Goal: Task Accomplishment & Management: Use online tool/utility

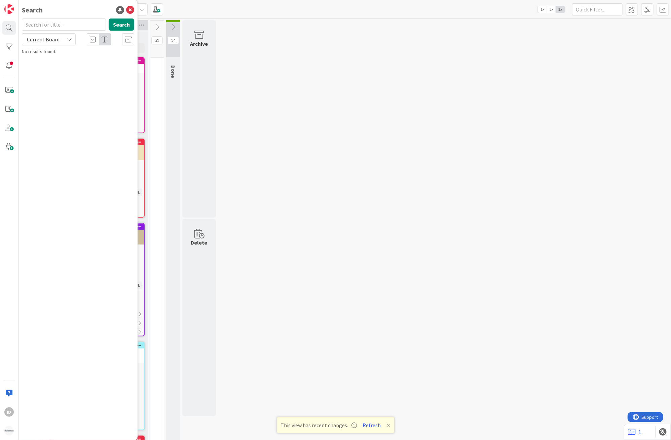
click at [37, 43] on span "Current Board" at bounding box center [43, 39] width 35 height 9
click at [46, 63] on span "All Boards" at bounding box center [61, 67] width 70 height 10
click at [56, 25] on input "text" at bounding box center [64, 24] width 84 height 12
type input "easy"
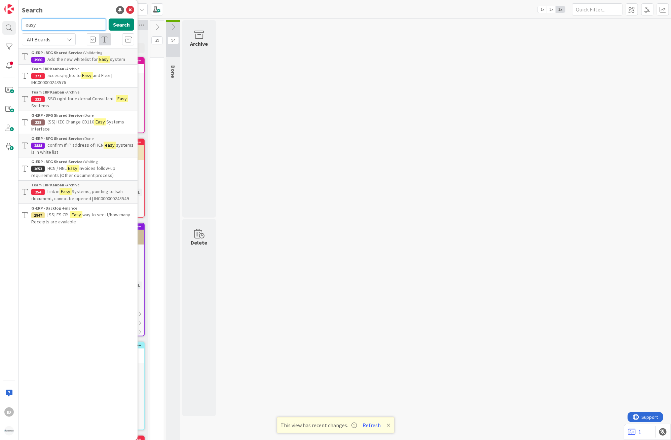
click at [49, 25] on input "easy" at bounding box center [64, 24] width 84 height 12
click at [130, 8] on icon at bounding box center [130, 10] width 8 height 8
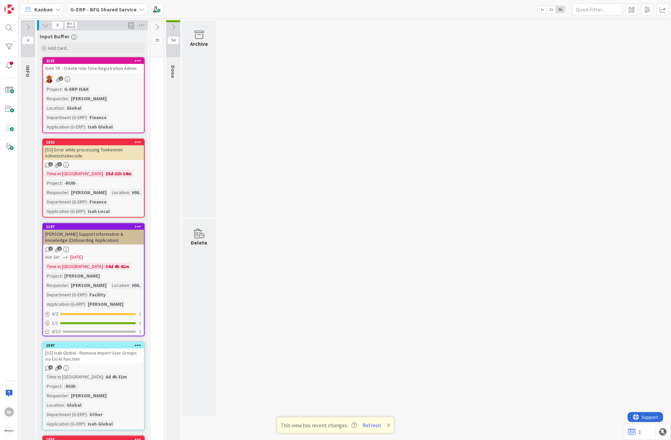
click at [103, 11] on b "G-ERP - BFG Shared Service" at bounding box center [103, 9] width 66 height 7
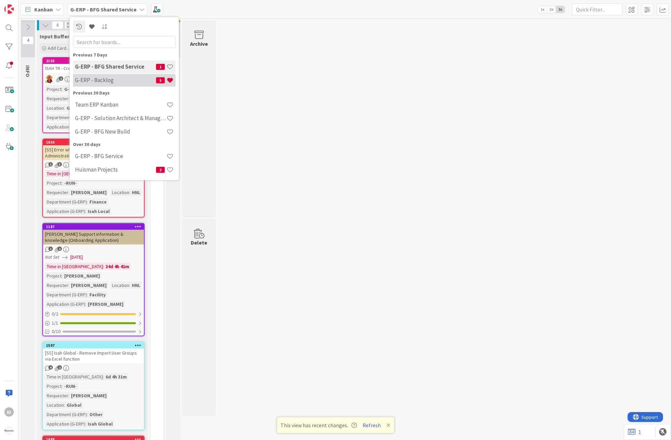
click at [115, 82] on h4 "G-ERP - Backlog" at bounding box center [115, 80] width 81 height 7
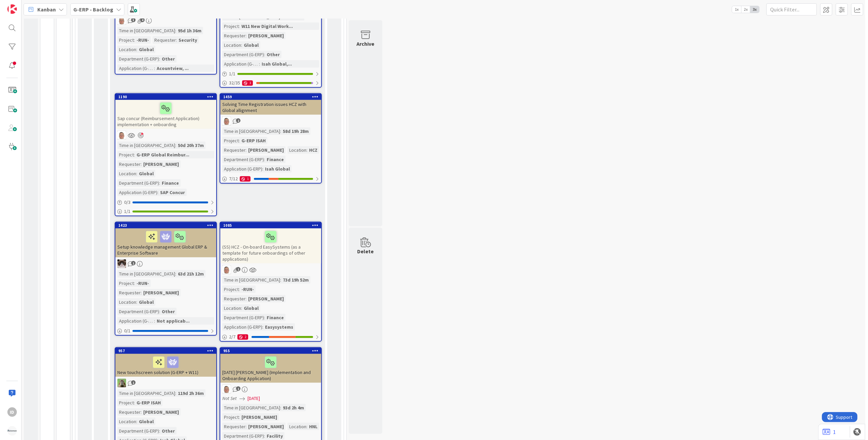
scroll to position [373, 0]
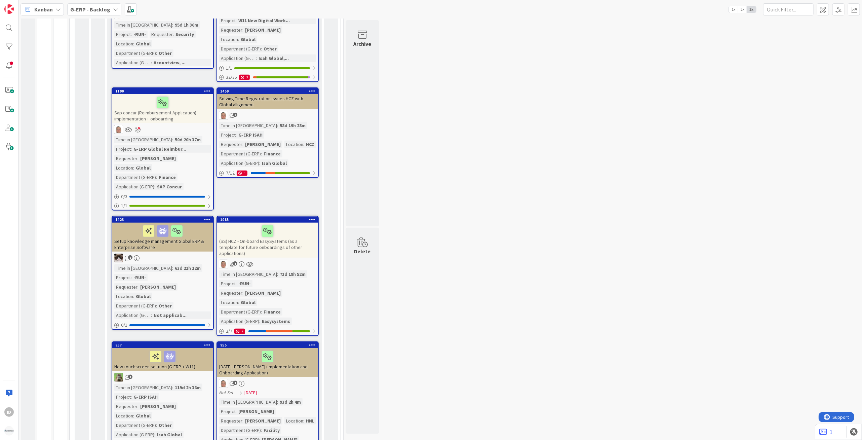
click at [290, 223] on div "(SS) HCZ - On-board EasySystems (as a template for future onboardings of other …" at bounding box center [267, 240] width 101 height 35
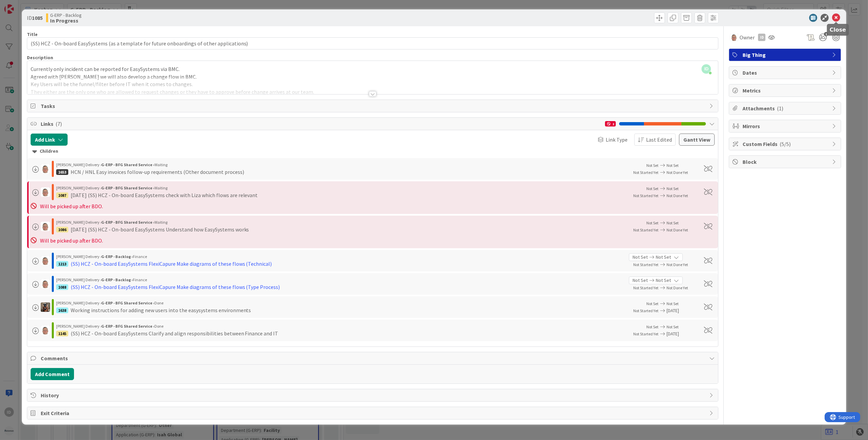
drag, startPoint x: 835, startPoint y: 17, endPoint x: 794, endPoint y: 22, distance: 41.4
click at [670, 17] on icon at bounding box center [836, 18] width 8 height 8
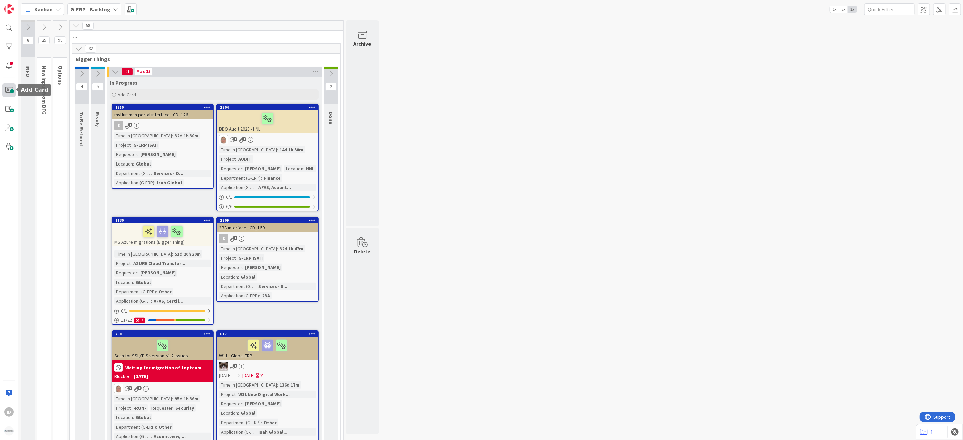
click at [14, 92] on span at bounding box center [8, 89] width 13 height 13
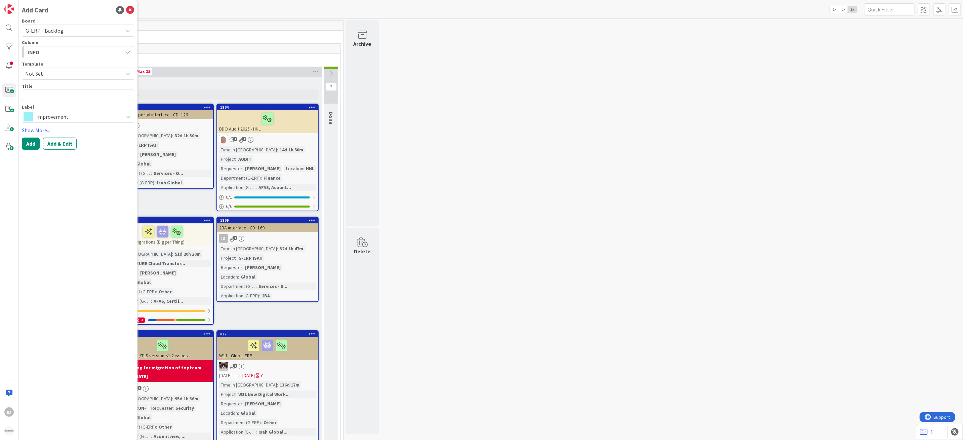
click at [91, 49] on div "INFO" at bounding box center [74, 52] width 96 height 11
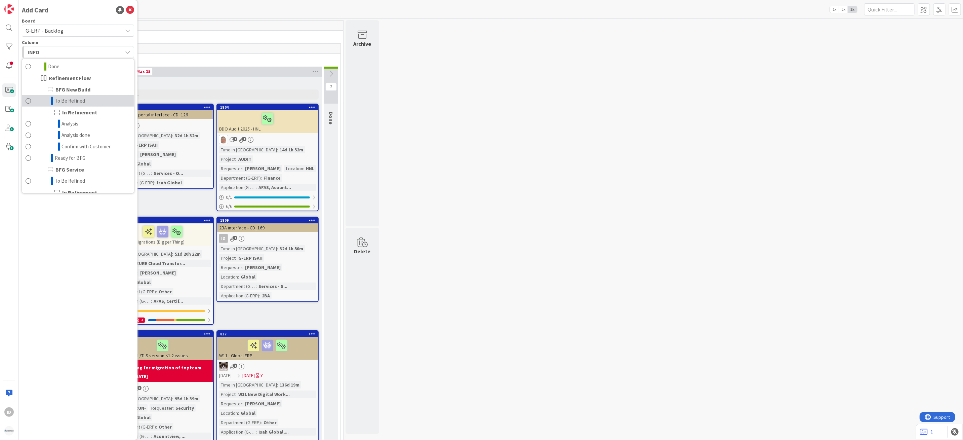
click at [105, 103] on link "To Be Refined" at bounding box center [78, 100] width 112 height 11
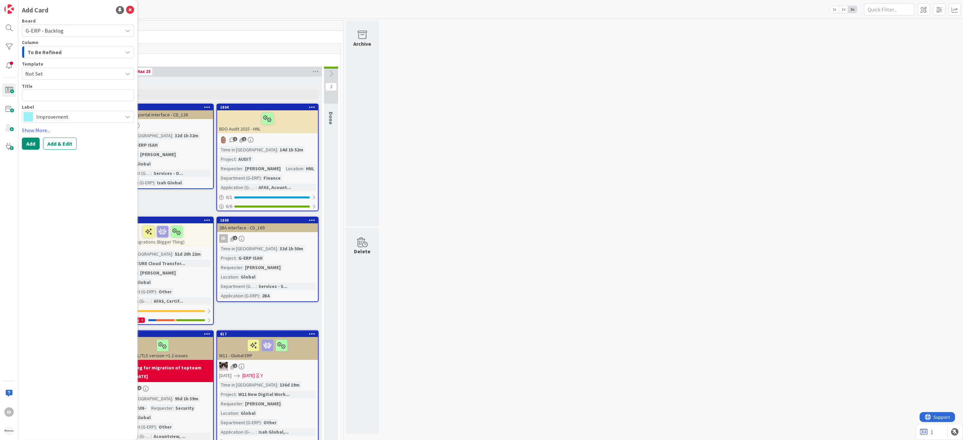
click at [74, 72] on span "Not Set" at bounding box center [71, 73] width 92 height 9
click at [76, 99] on textarea at bounding box center [78, 95] width 112 height 12
type textarea "x"
type textarea "E"
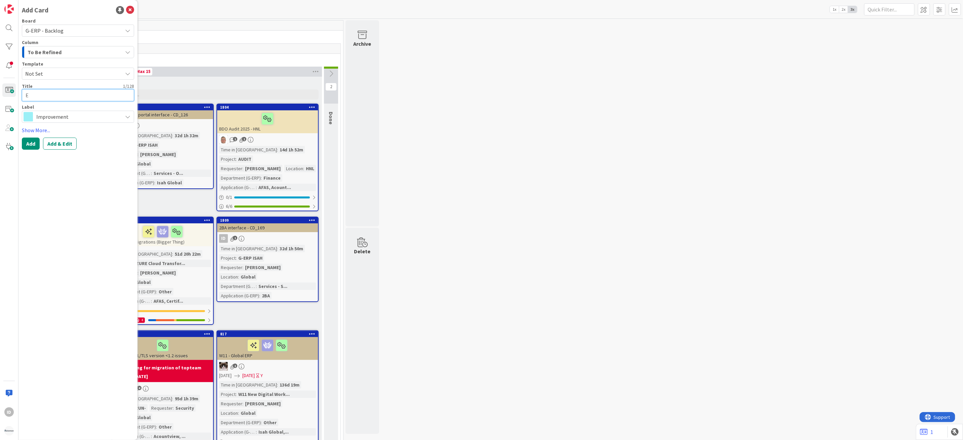
type textarea "x"
type textarea "Ea"
type textarea "x"
type textarea "Eas"
type textarea "x"
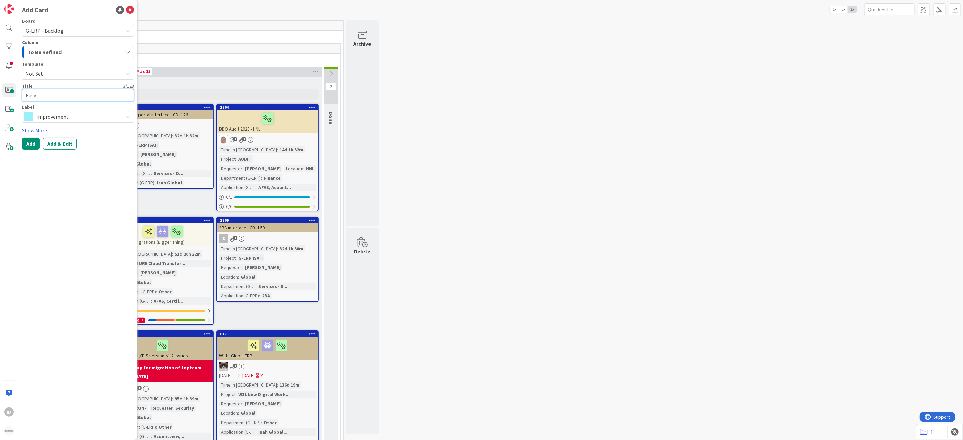
type textarea "Easy"
type textarea "x"
type textarea "Easy s"
type textarea "x"
type textarea "Easy sy"
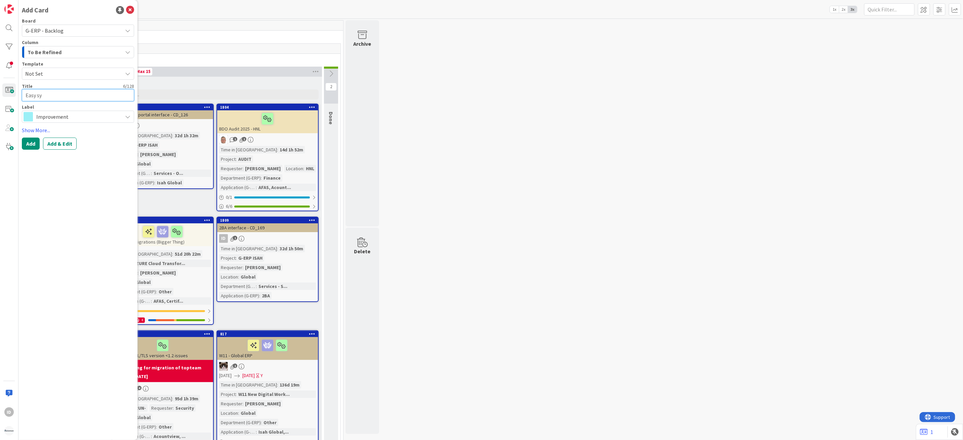
type textarea "x"
type textarea "Easy sys"
type textarea "x"
type textarea "Easy syste"
type textarea "x"
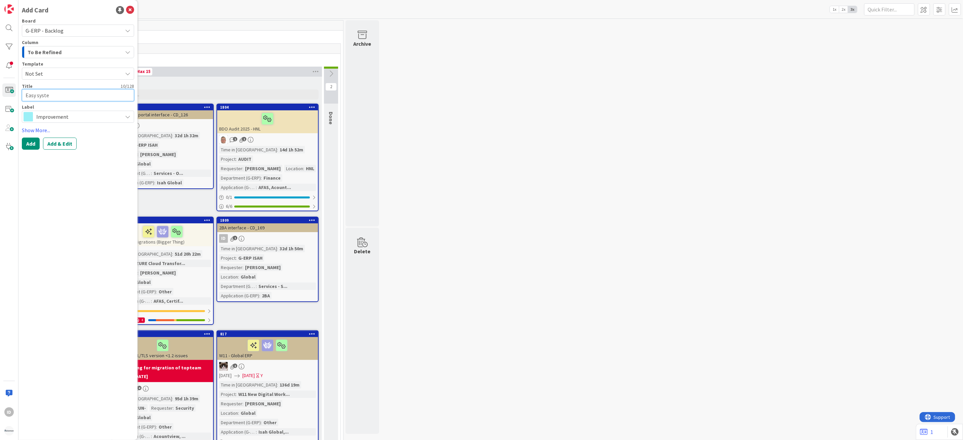
type textarea "Easy system"
type textarea "x"
type textarea "Easy systems"
type textarea "x"
type textarea "Easy systems"
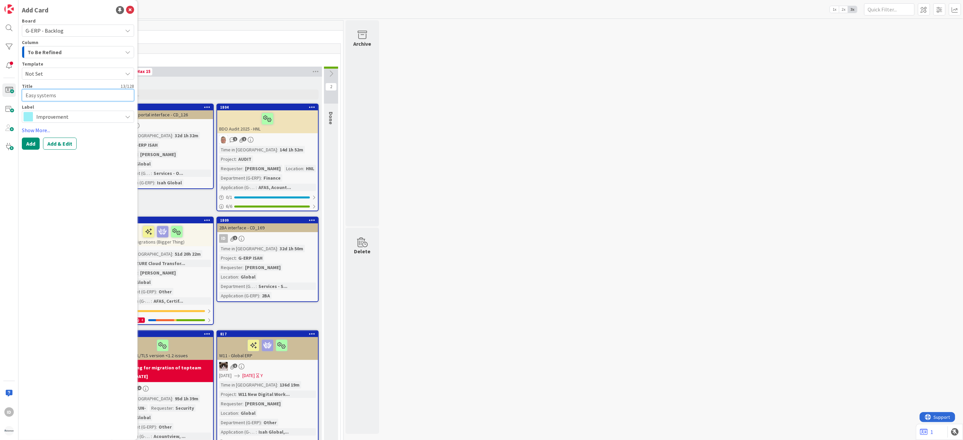
type textarea "x"
type textarea "Easy systems H"
type textarea "x"
type textarea "Easy systems HS"
type textarea "x"
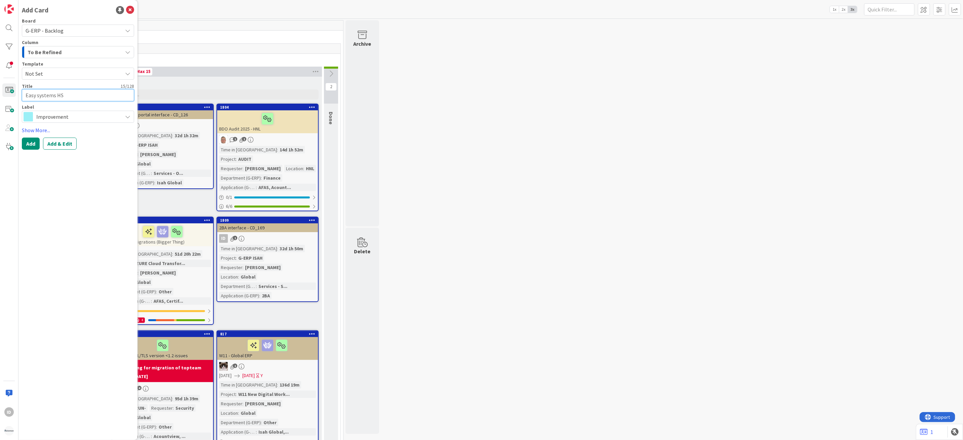
type textarea "Easy systems HSG"
type textarea "x"
type textarea "Easy systems HSG"
type textarea "x"
type textarea "Easy systems HSG t"
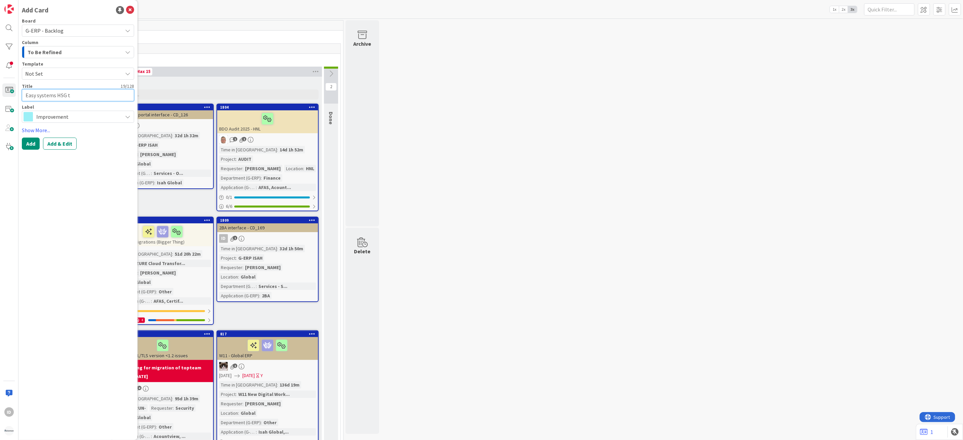
type textarea "x"
type textarea "Easy systems HSG te"
type textarea "x"
type textarea "Easy systems HSG tes"
type textarea "x"
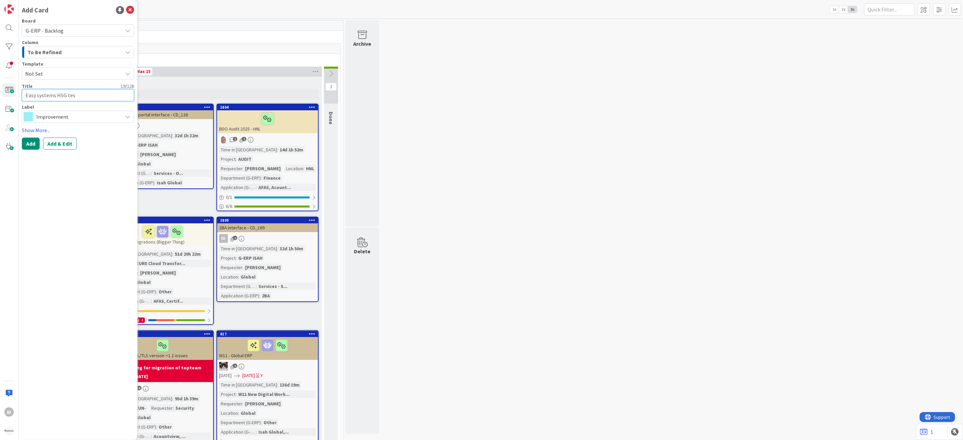
type textarea "Easy systems HSG test"
type textarea "x"
type textarea "Easy systems HSG test"
type textarea "x"
type textarea "Easy systems HSG test -"
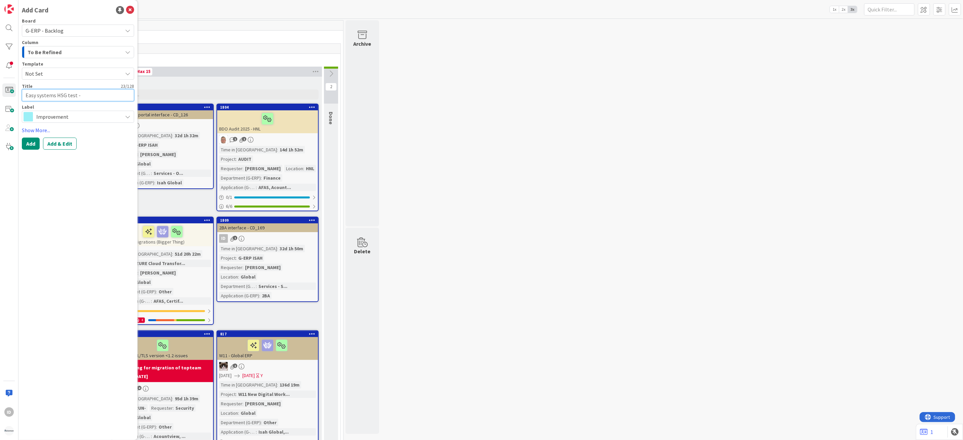
type textarea "x"
type textarea "Easy systems HSG test -"
type textarea "x"
type textarea "Easy systems HSG test - i"
type textarea "x"
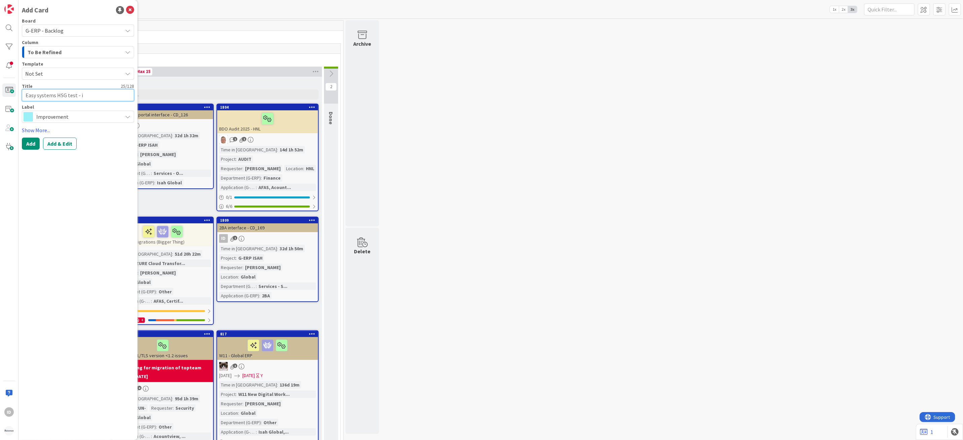
type textarea "Easy systems HSG test - im"
type textarea "x"
type textarea "Easy systems HSG test - imp"
type textarea "x"
type textarea "Easy systems HSG test - impl"
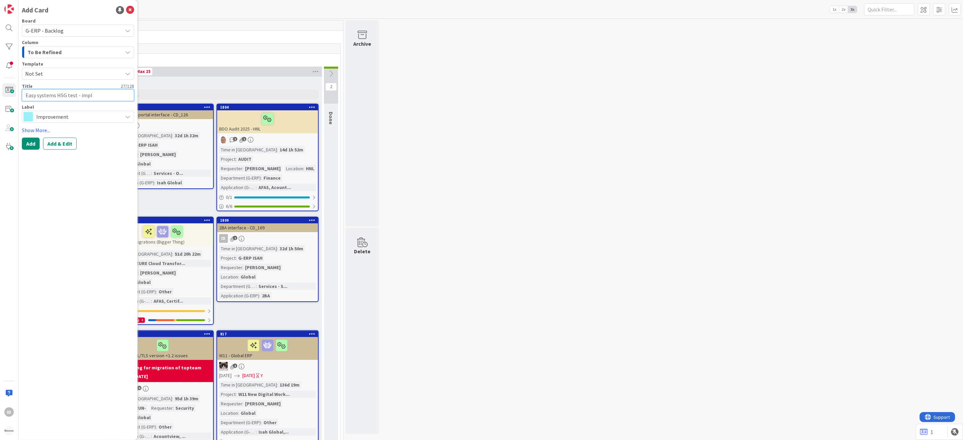
type textarea "x"
type textarea "Easy systems HSG test - imple"
type textarea "x"
type textarea "Easy systems HSG test - implem"
type textarea "x"
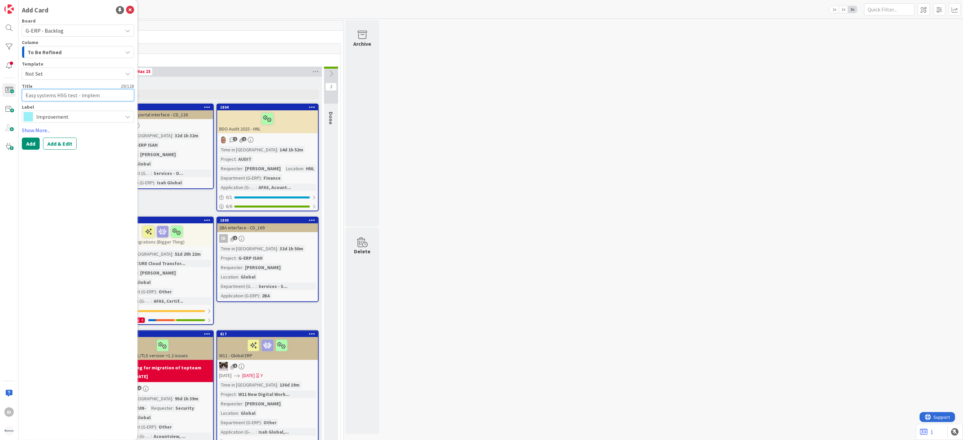
type textarea "Easy systems HSG test - impleme"
type textarea "x"
type textarea "Easy systems HSG test - implemet"
type textarea "x"
type textarea "Easy systems HSG test - impleme"
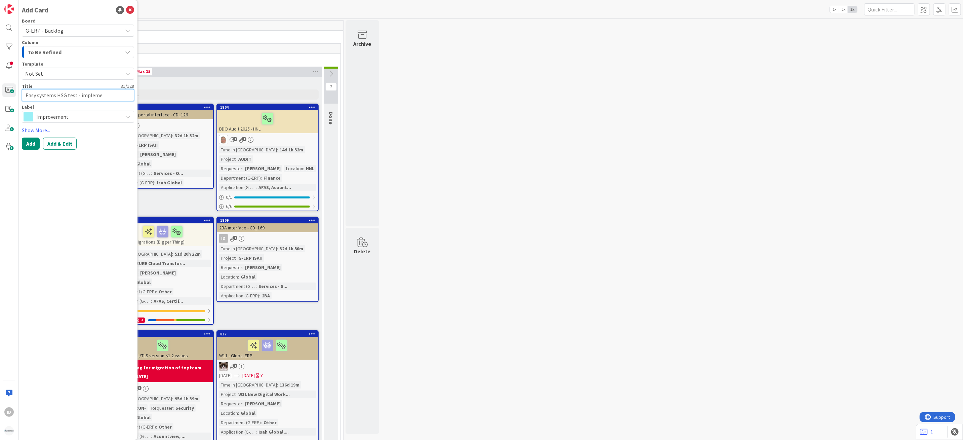
type textarea "x"
type textarea "Easy systems HSG test - implemen"
type textarea "x"
type textarea "Easy systems HSG test - implement"
type textarea "x"
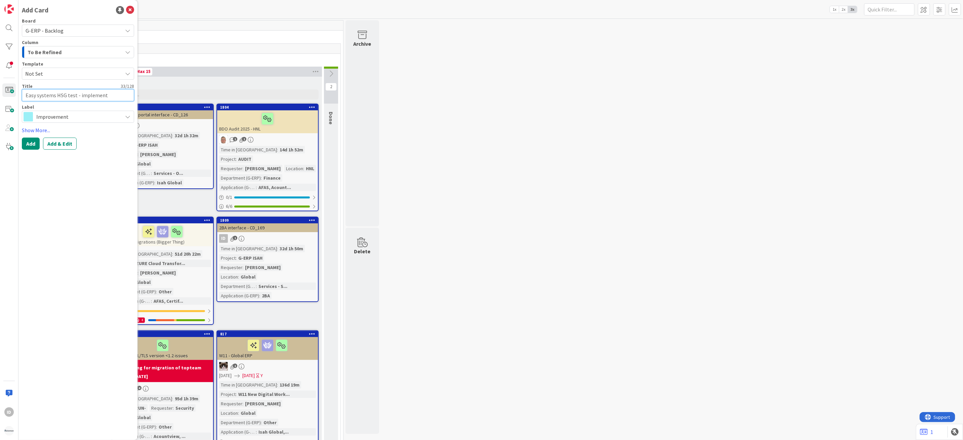
type textarea "Easy systems HSG test - implement"
type textarea "x"
type textarea "Easy systems HSG test - implement C"
type textarea "x"
type textarea "Easy systems HSG test - implement CD"
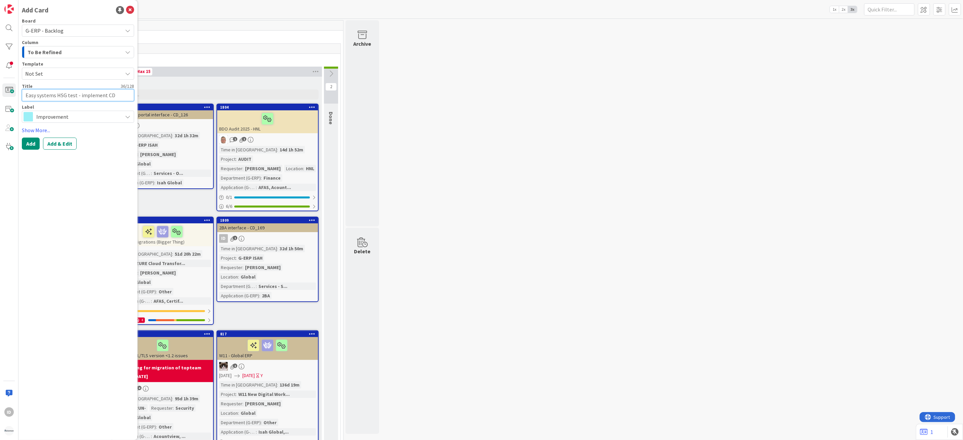
type textarea "x"
type textarea "Easy systems HSG test - implement CD_"
type textarea "x"
type textarea "Easy systems HSG test - implement CD_1"
type textarea "x"
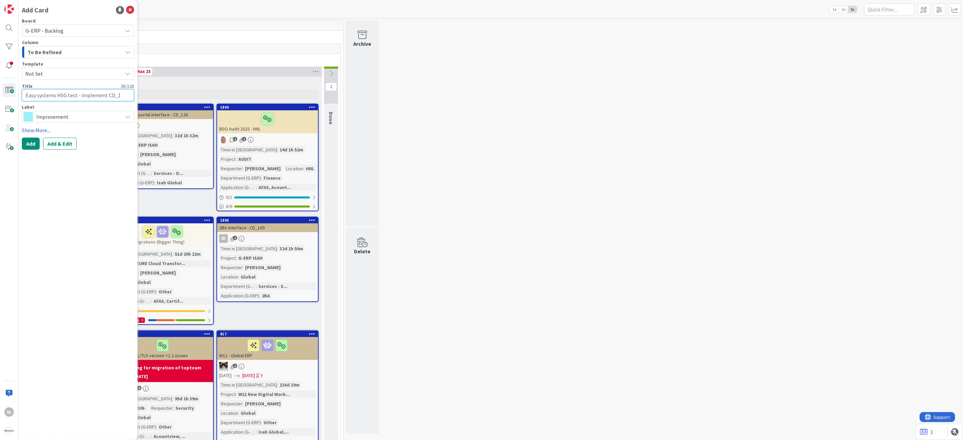
type textarea "Easy systems HSG test - implement CD_11"
type textarea "x"
type textarea "Easy systems HSG test - implement CD_11-"
type textarea "x"
type textarea "Easy systems HSG test - implement CD_11"
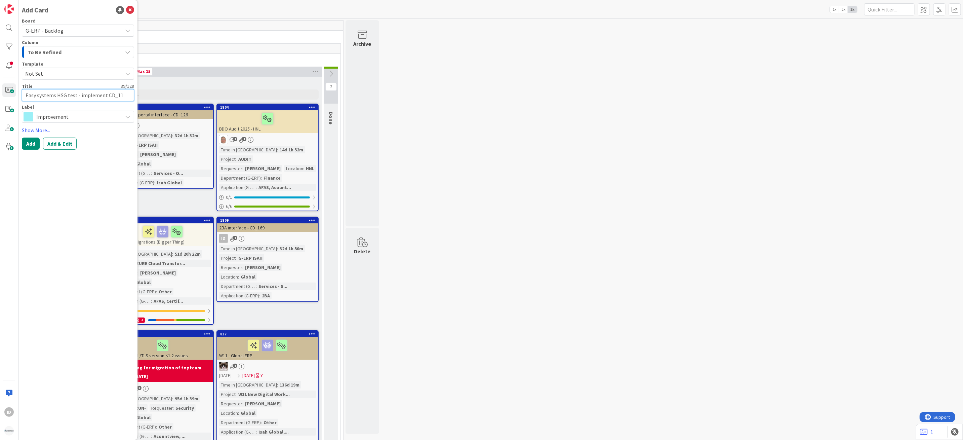
type textarea "x"
type textarea "Easy systems HSG test - implement CD_110"
click at [77, 117] on span "Improvement" at bounding box center [77, 116] width 83 height 9
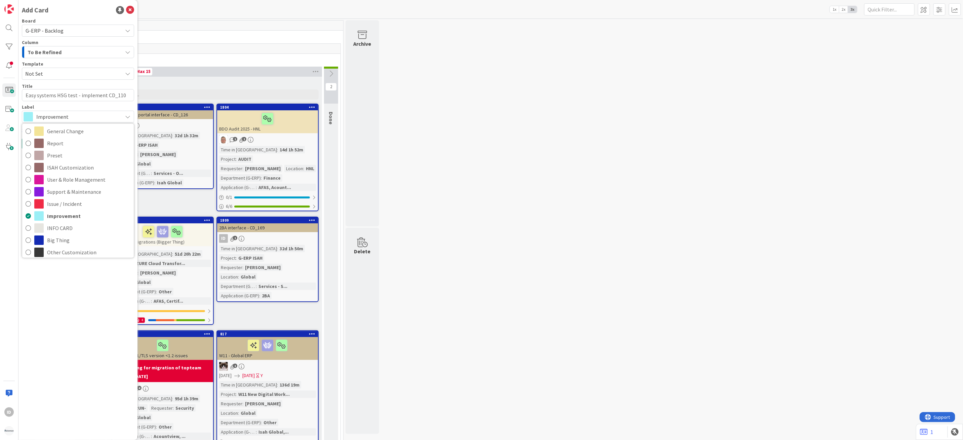
scroll to position [0, 0]
click at [81, 164] on span "ISAH Customization" at bounding box center [88, 169] width 83 height 10
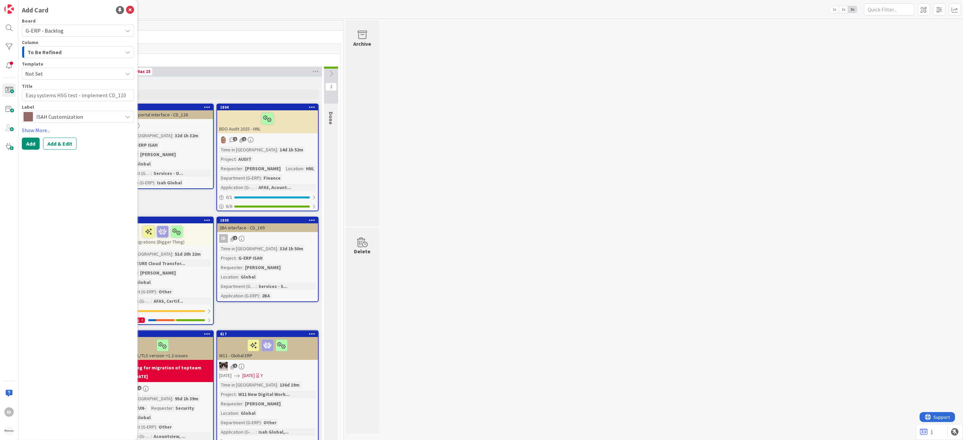
click at [81, 164] on div "Add Card Board G-ERP - Backlog Column To Be Refined INFO New Input from BFG BFG…" at bounding box center [77, 220] width 119 height 440
click at [46, 130] on link "Show More..." at bounding box center [78, 130] width 112 height 8
click at [57, 119] on span "ISAH Customization" at bounding box center [77, 116] width 83 height 9
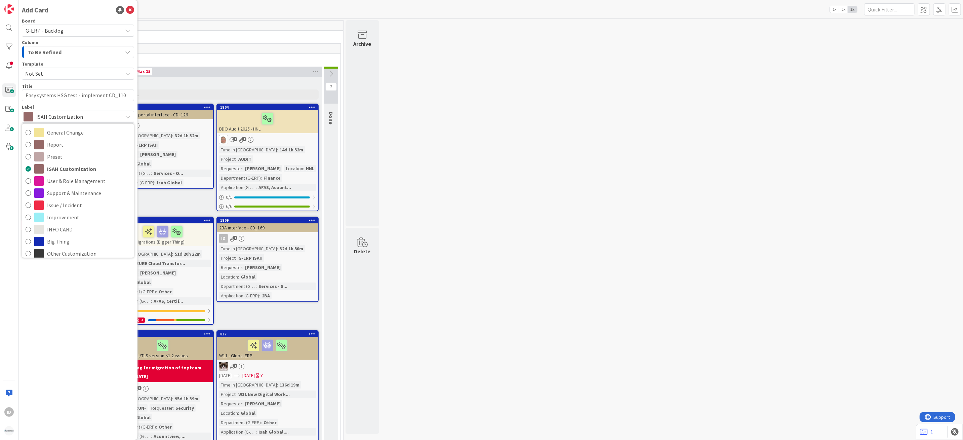
click at [68, 125] on div "General Change Report Preset ISAH Customization User & Role Management Support …" at bounding box center [78, 190] width 112 height 134
click at [84, 129] on span "General Change" at bounding box center [88, 132] width 83 height 10
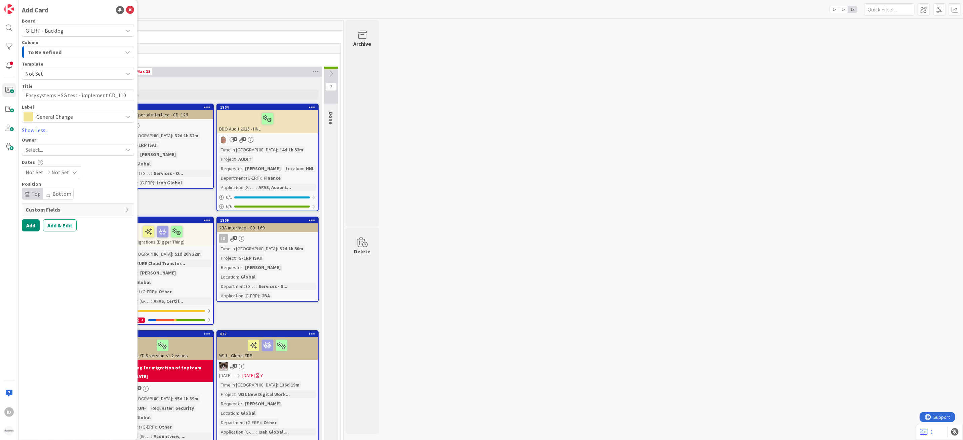
click at [54, 153] on div "Select..." at bounding box center [74, 150] width 97 height 8
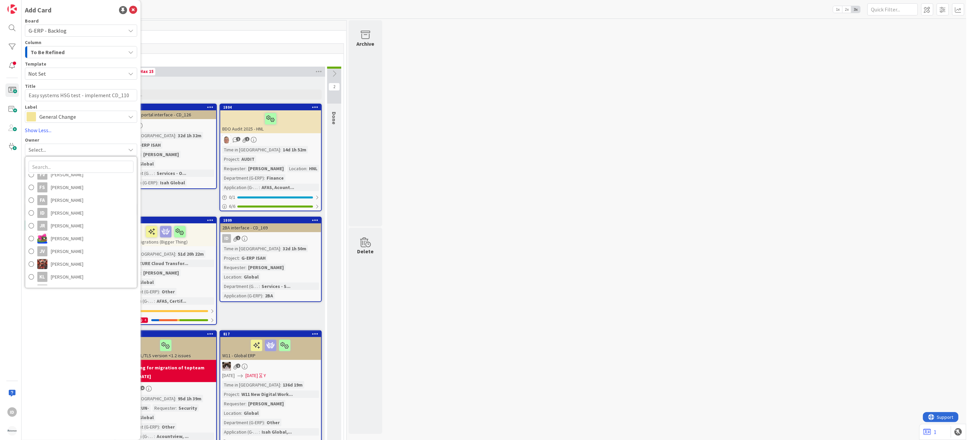
scroll to position [69, 0]
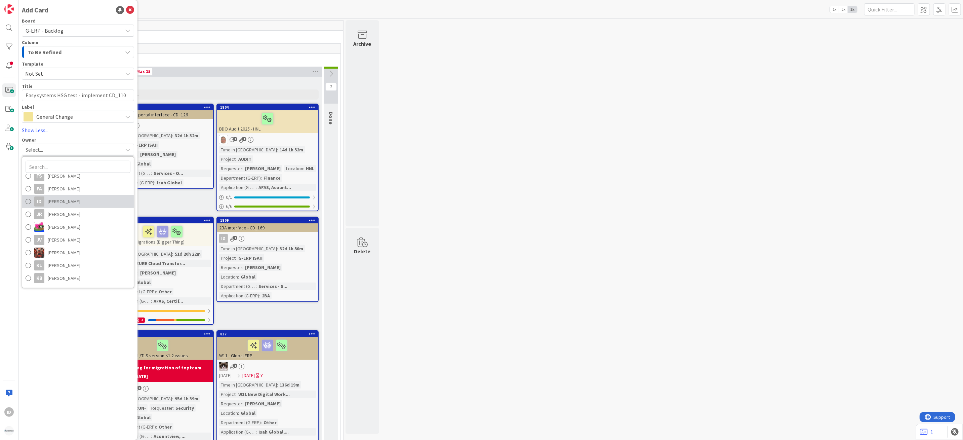
click at [95, 204] on link "ID [PERSON_NAME]" at bounding box center [78, 201] width 112 height 13
type textarea "x"
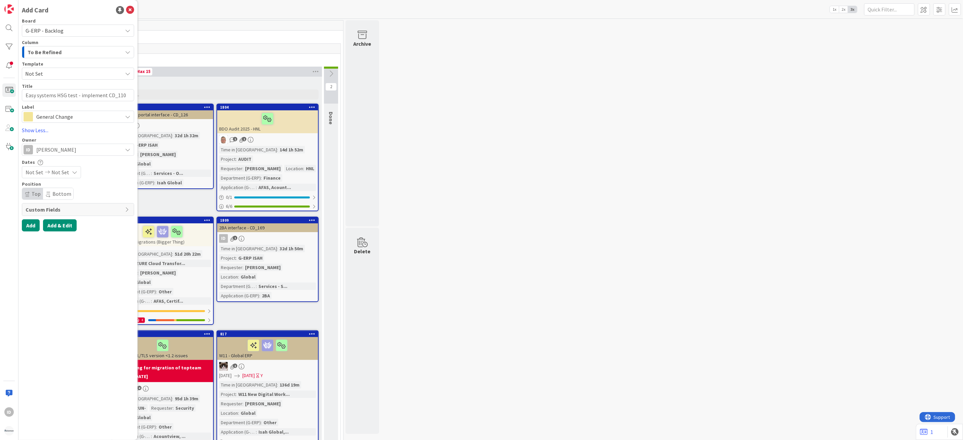
click at [48, 225] on button "Add & Edit" at bounding box center [60, 225] width 34 height 12
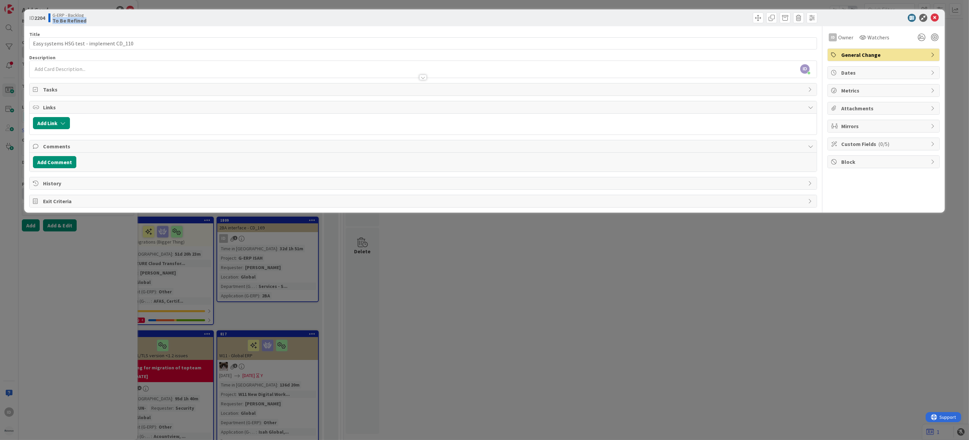
drag, startPoint x: 121, startPoint y: 15, endPoint x: 126, endPoint y: 23, distance: 9.2
click at [126, 23] on div "G-ERP - Backlog To Be Refined" at bounding box center [234, 17] width 373 height 11
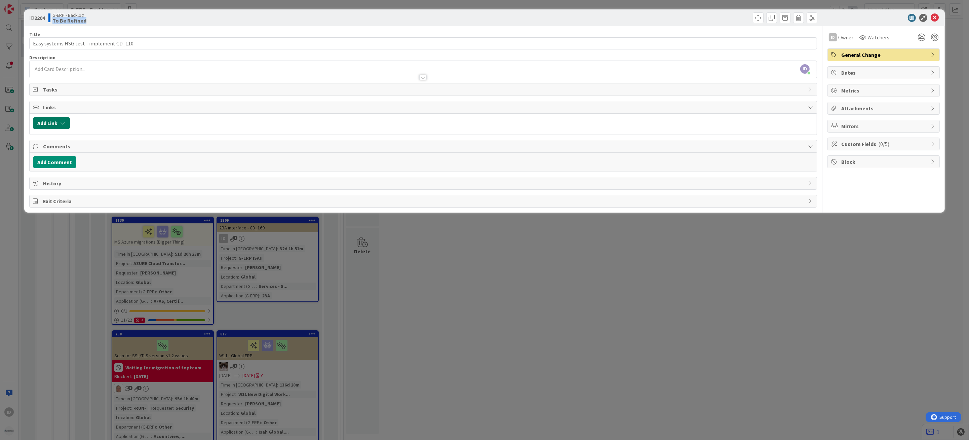
click at [55, 120] on button "Add Link" at bounding box center [51, 123] width 37 height 12
click at [79, 164] on span "Current Board" at bounding box center [77, 164] width 75 height 9
click at [78, 177] on input "text" at bounding box center [83, 180] width 94 height 12
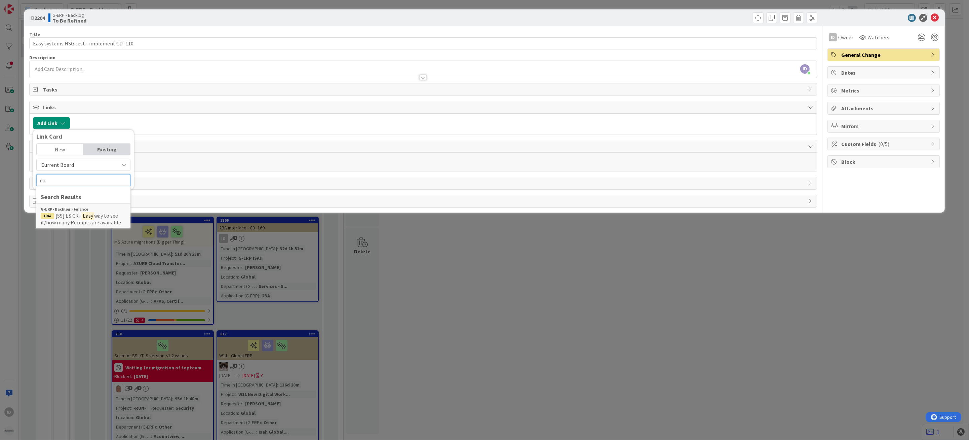
type input "e"
type input "1085"
click at [77, 211] on div "G-ERP - Backlog In Progress" at bounding box center [83, 209] width 85 height 6
click at [78, 175] on span "Select..." at bounding box center [78, 175] width 28 height 9
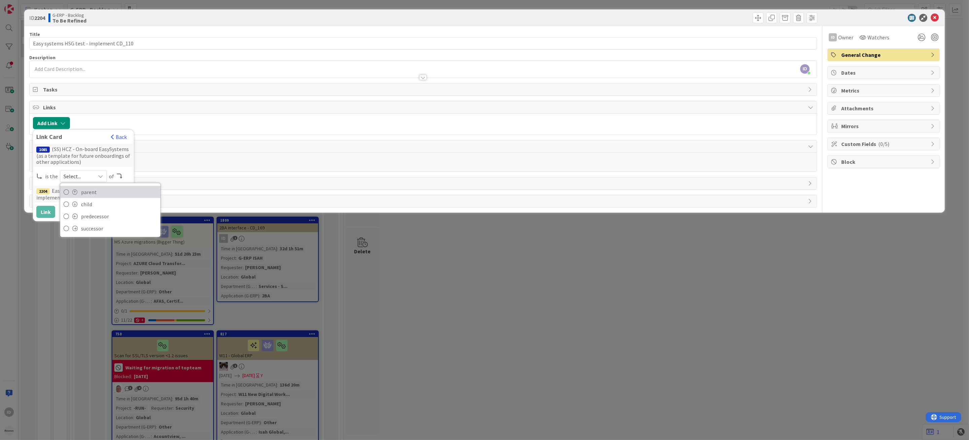
click at [94, 189] on span "parent" at bounding box center [119, 192] width 76 height 10
click at [42, 212] on button "Link" at bounding box center [45, 212] width 19 height 12
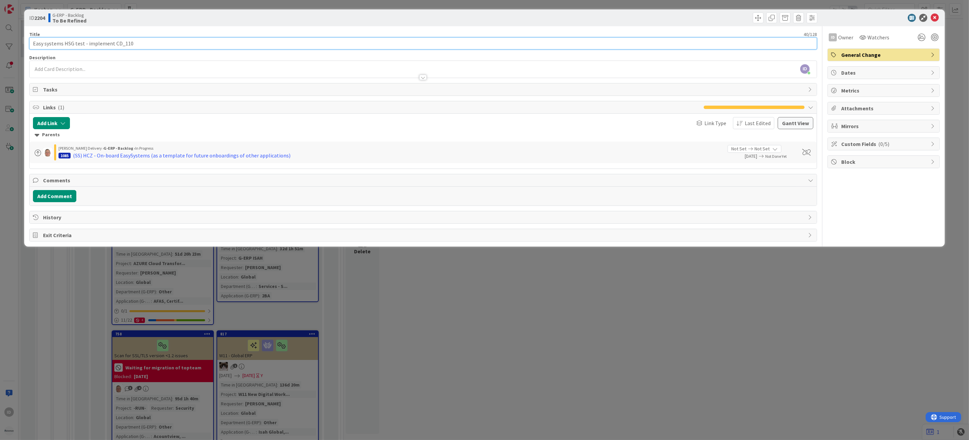
click at [145, 48] on input "Easy systems HSG test - implement CD_110" at bounding box center [423, 43] width 788 height 12
click at [149, 65] on body "ID Kanban G-ERP - Backlog 1x 2x 3x 8 INFO 26 New Input from BFG 99 Options 59 .…" at bounding box center [484, 220] width 969 height 440
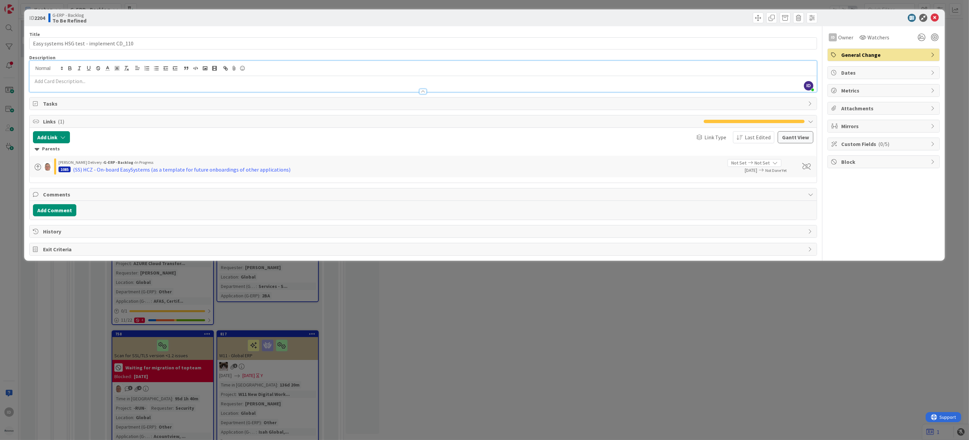
click at [84, 87] on div at bounding box center [423, 88] width 787 height 7
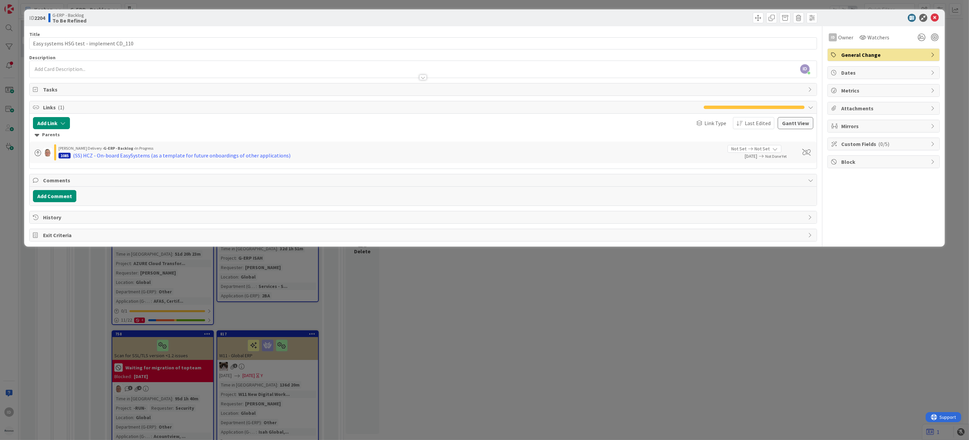
click at [84, 68] on p at bounding box center [423, 69] width 780 height 8
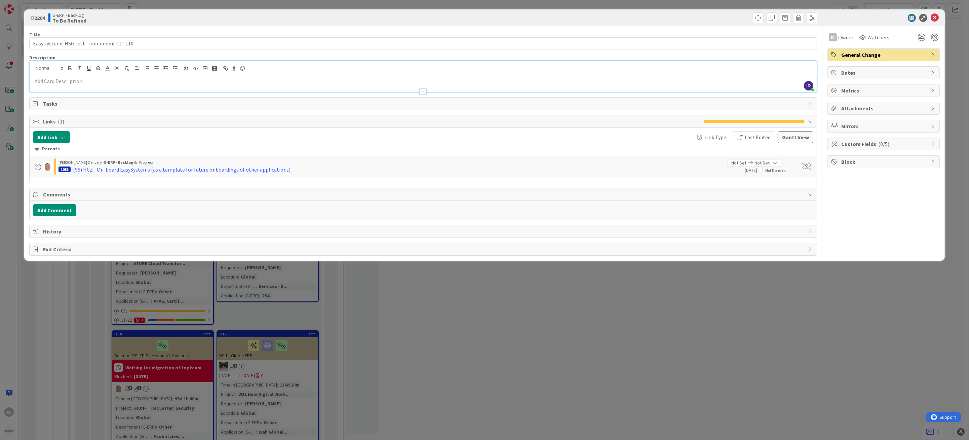
click at [73, 82] on p at bounding box center [423, 81] width 780 height 8
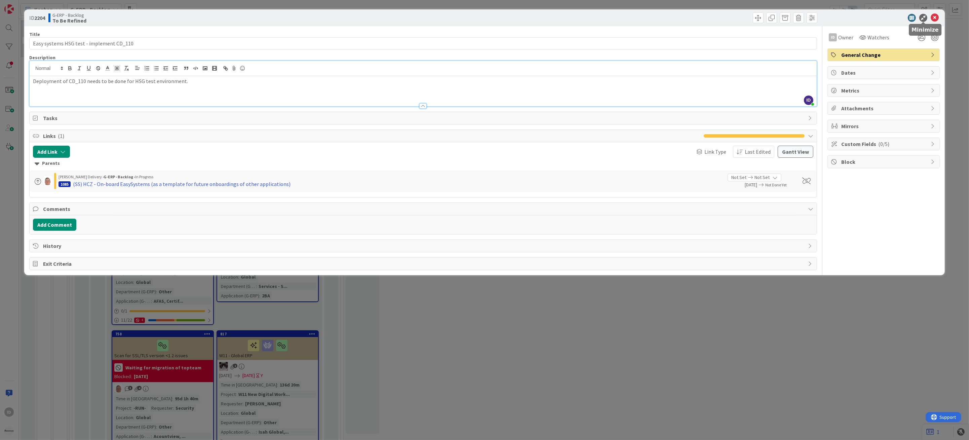
click at [670, 18] on icon at bounding box center [923, 18] width 8 height 8
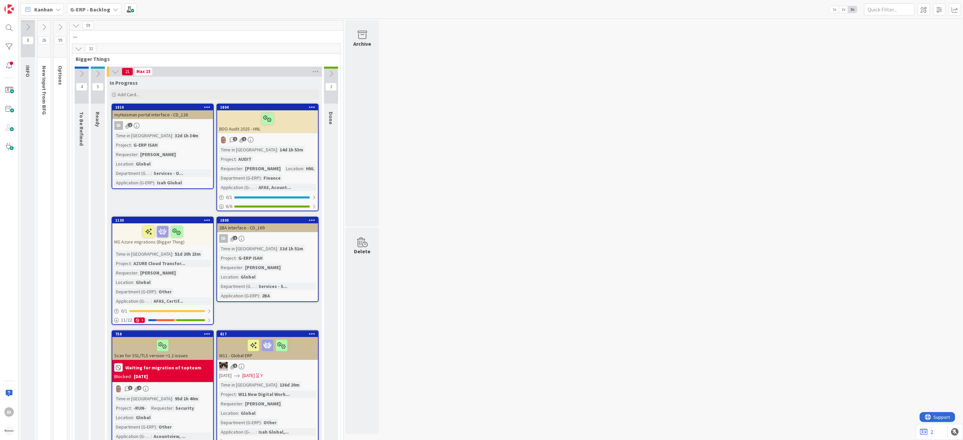
click at [80, 74] on icon at bounding box center [81, 73] width 7 height 7
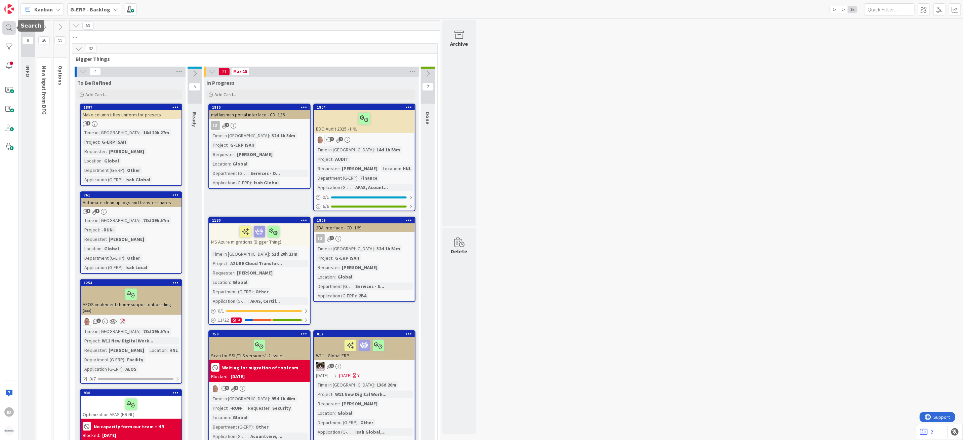
click at [8, 29] on div at bounding box center [8, 27] width 13 height 13
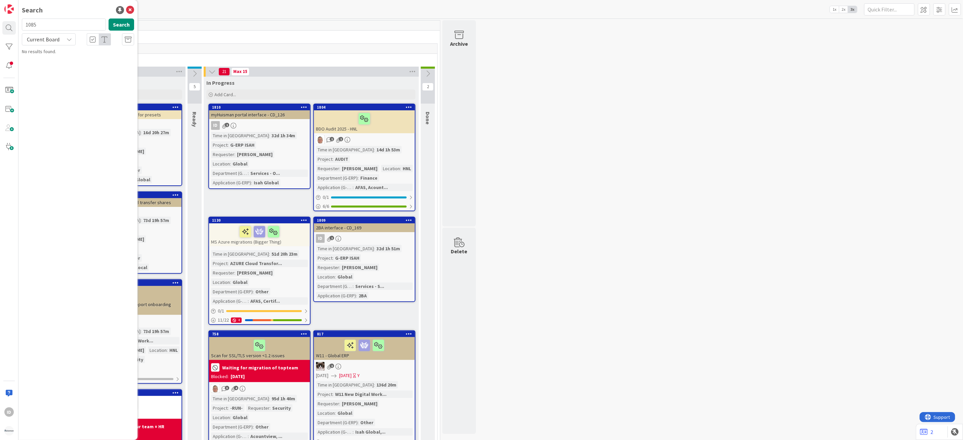
click at [86, 24] on input "1085" at bounding box center [64, 24] width 84 height 12
drag, startPoint x: 86, startPoint y: 24, endPoint x: -58, endPoint y: 20, distance: 144.3
click at [0, 20] on html "ID Search 1085 Search Current Board No results found. Kanban G-ERP - Backlog 1x…" at bounding box center [481, 220] width 963 height 440
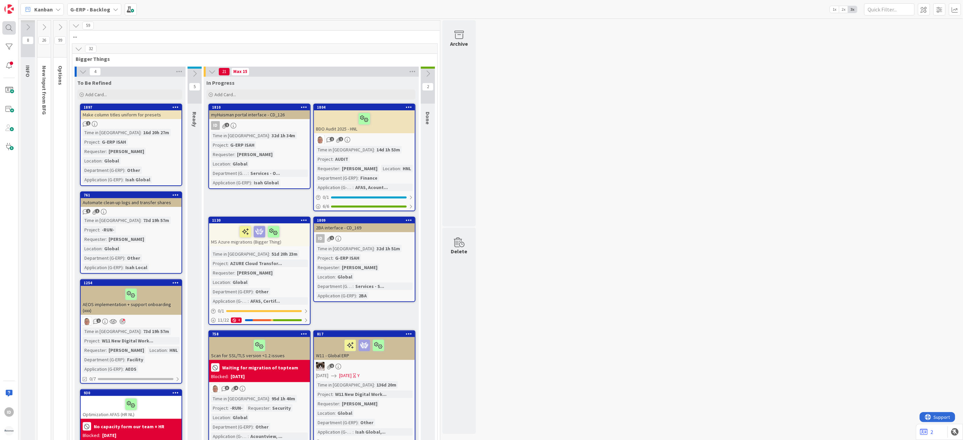
click at [7, 26] on div at bounding box center [8, 27] width 13 height 13
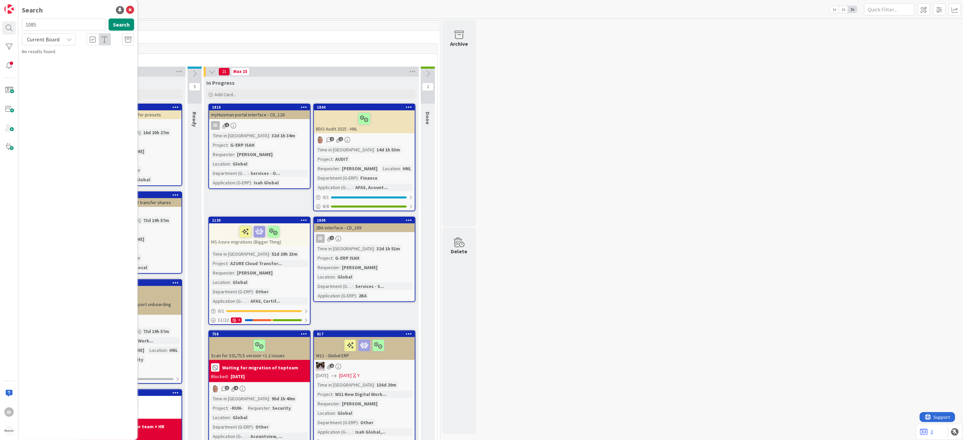
click at [40, 26] on input "1085" at bounding box center [64, 24] width 84 height 12
drag, startPoint x: 32, startPoint y: 26, endPoint x: 25, endPoint y: 25, distance: 7.1
click at [25, 25] on input "1085" at bounding box center [64, 24] width 84 height 12
click at [50, 40] on span "Current Board" at bounding box center [43, 39] width 33 height 7
click at [51, 66] on span "All Boards" at bounding box center [61, 67] width 70 height 10
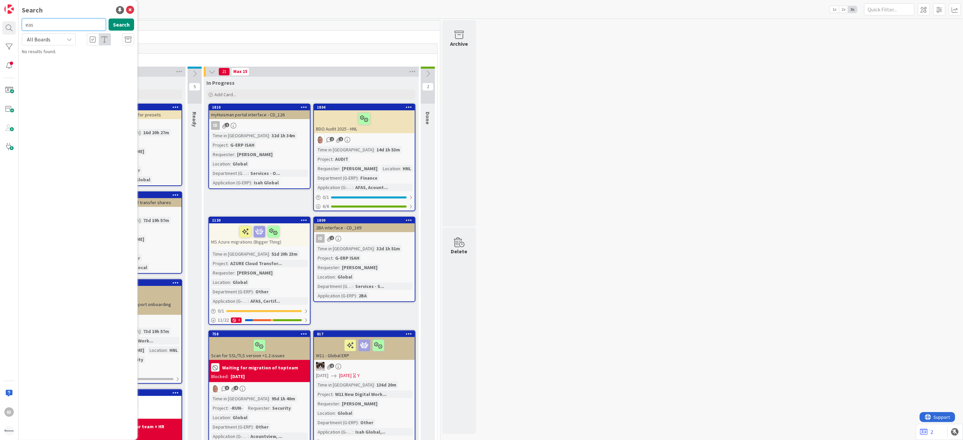
click at [55, 24] on input "eas" at bounding box center [64, 24] width 84 height 12
click at [55, 24] on input "easy" at bounding box center [64, 24] width 84 height 12
type input "easy"
click at [119, 25] on button "Search" at bounding box center [122, 24] width 26 height 12
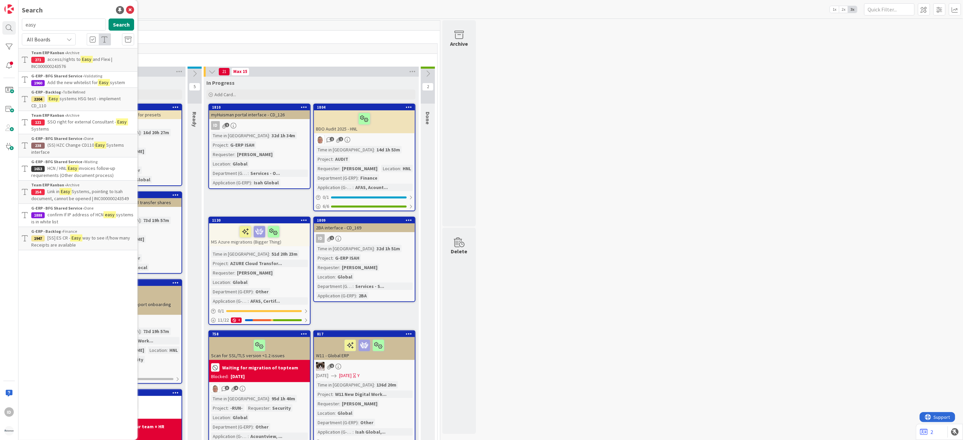
click at [105, 97] on span "systems HSG test - implement CD_110" at bounding box center [75, 101] width 89 height 13
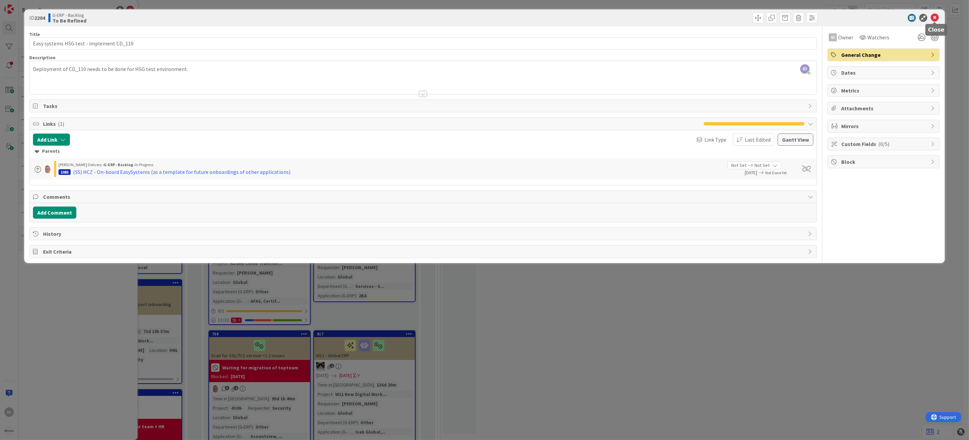
click at [670, 18] on icon at bounding box center [934, 18] width 8 height 8
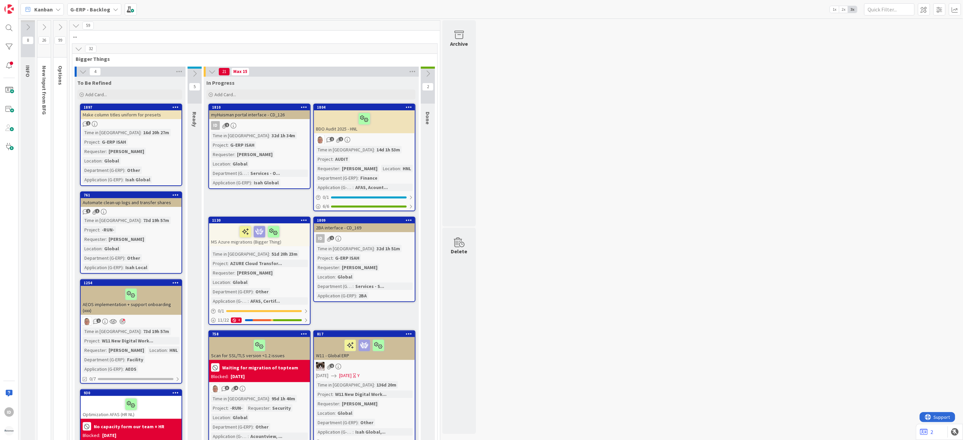
click at [84, 70] on icon at bounding box center [82, 71] width 7 height 7
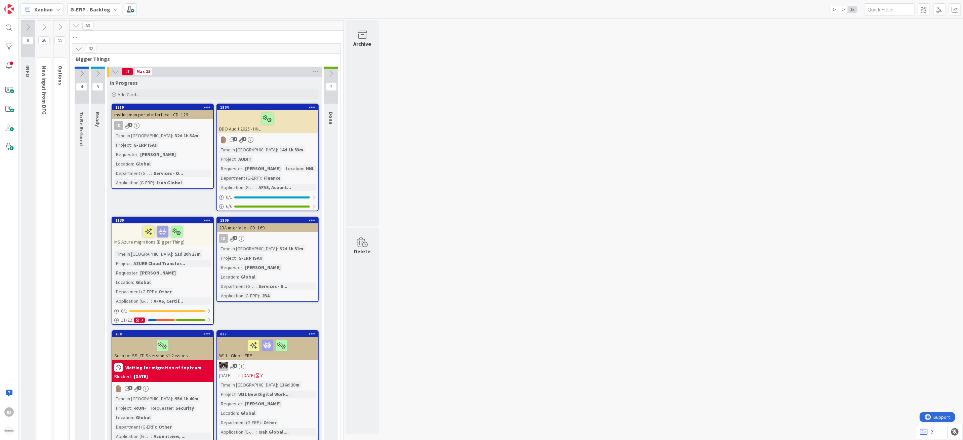
click at [99, 75] on icon at bounding box center [97, 73] width 7 height 7
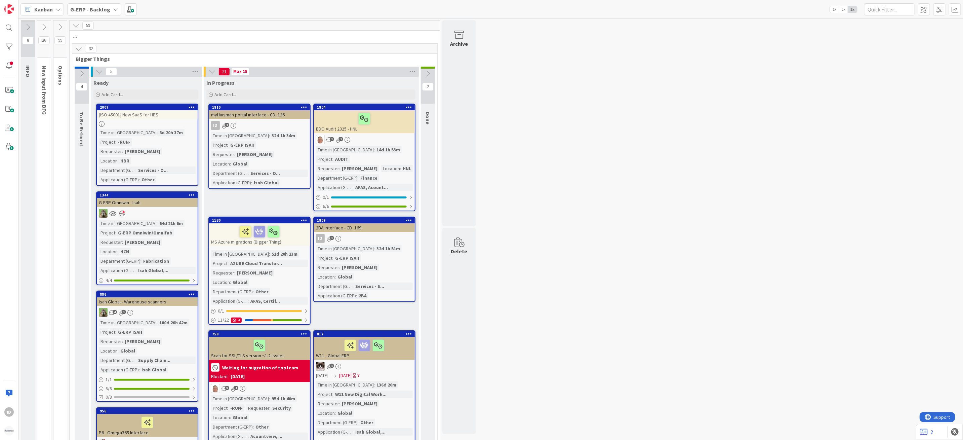
click at [98, 75] on icon at bounding box center [98, 71] width 7 height 7
